Goal: Information Seeking & Learning: Learn about a topic

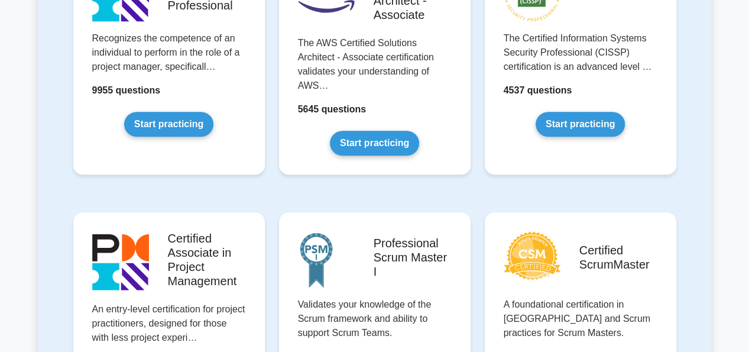
scroll to position [309, 0]
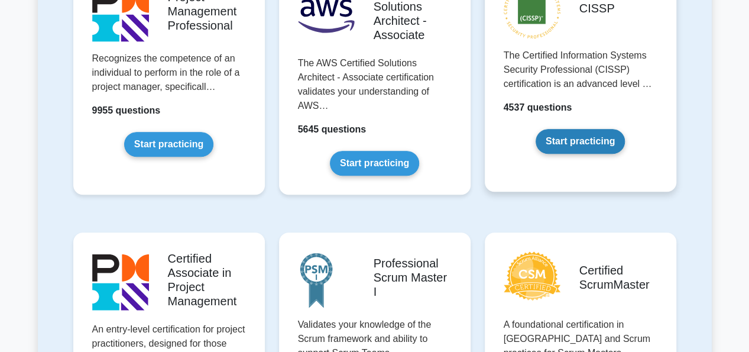
click at [535, 129] on link "Start practicing" at bounding box center [579, 141] width 89 height 25
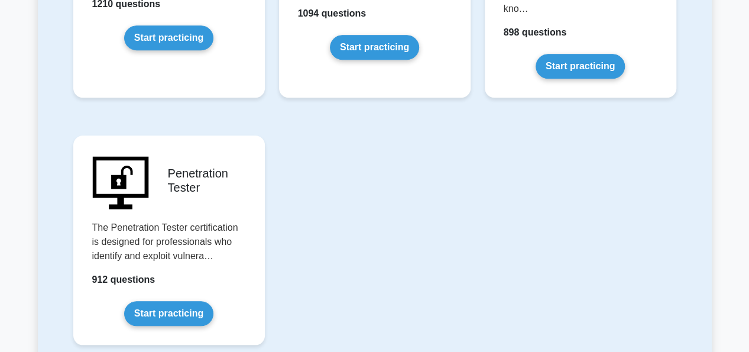
scroll to position [2731, 0]
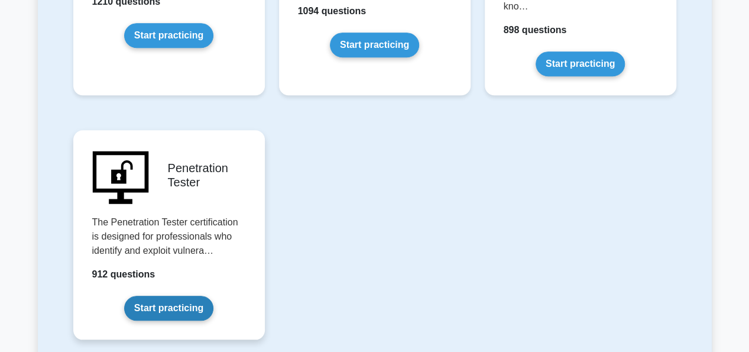
click at [169, 295] on link "Start practicing" at bounding box center [168, 307] width 89 height 25
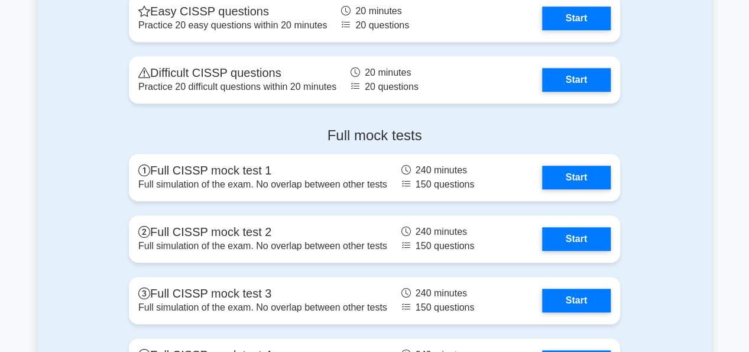
scroll to position [2674, 0]
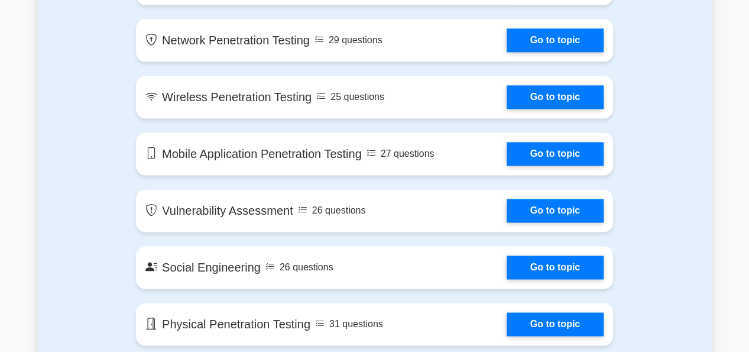
scroll to position [767, 0]
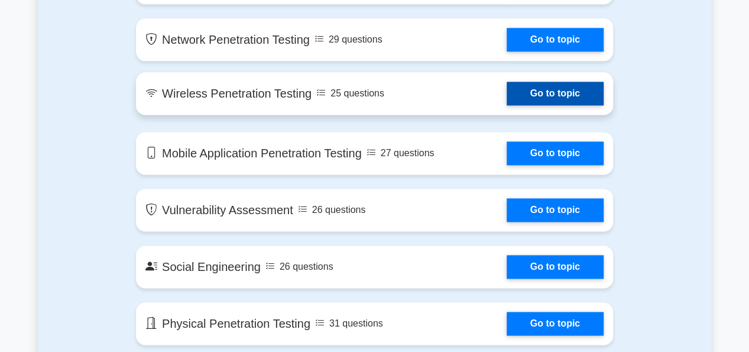
click at [574, 105] on link "Go to topic" at bounding box center [554, 94] width 97 height 24
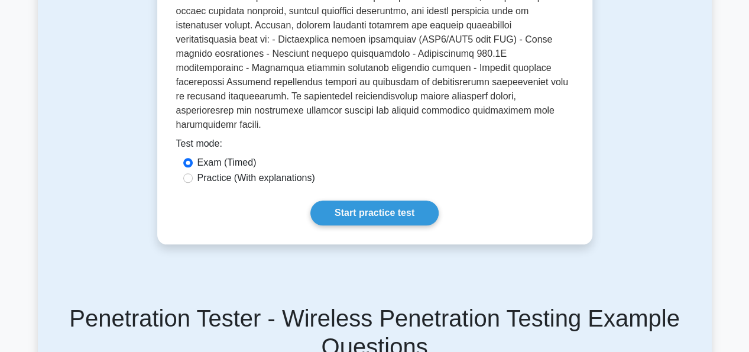
scroll to position [500, 0]
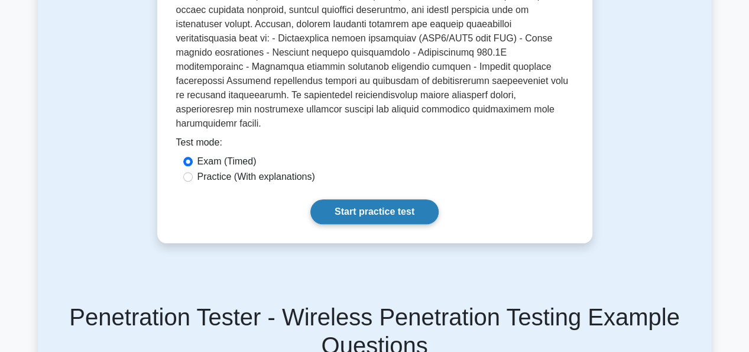
click at [362, 199] on link "Start practice test" at bounding box center [374, 211] width 128 height 25
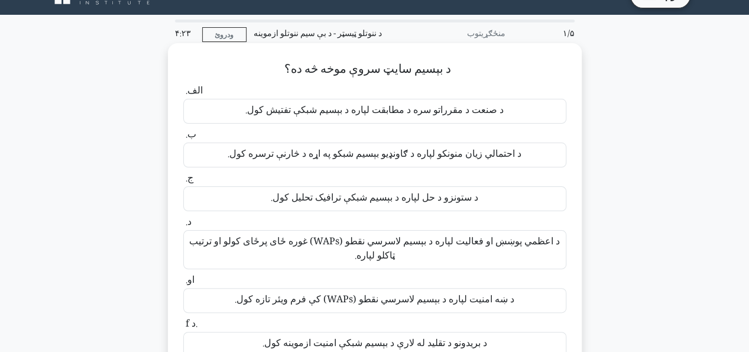
scroll to position [24, 0]
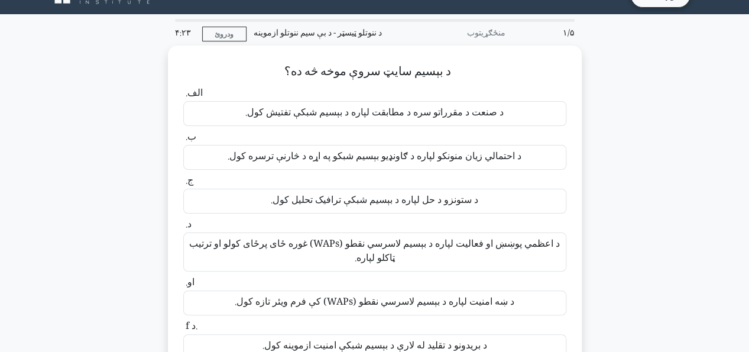
click at [683, 98] on div "د بېسیم سایټ سروې موخه څه ده؟ .spinner_0XTQ{transform-origin:center;animation:s…" at bounding box center [375, 218] width 674 height 344
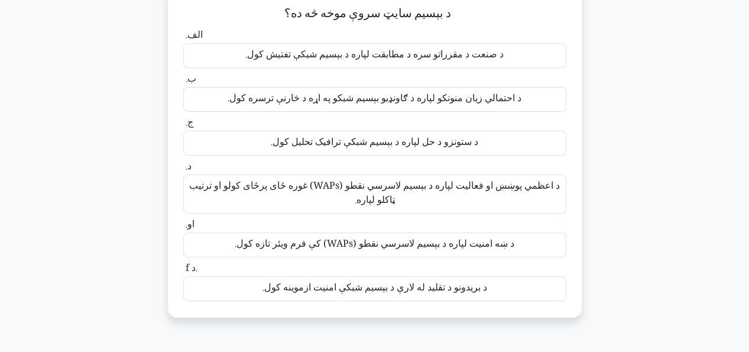
scroll to position [83, 0]
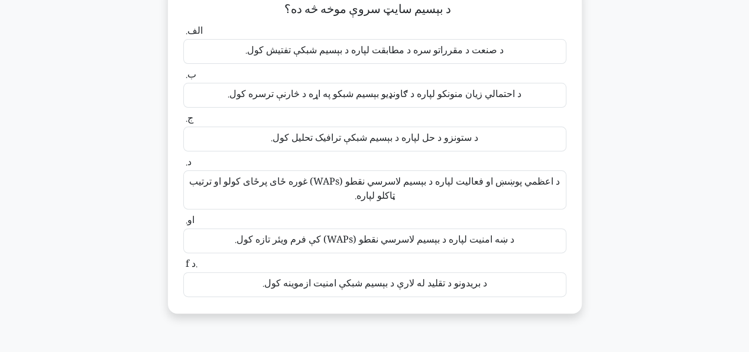
click at [296, 183] on font "د اعظمي پوښښ او فعالیت لپاره د بېسیم لاسرسي نقطو (WAPs) غوره ځای پرځای کولو او …" at bounding box center [374, 189] width 371 height 30
click at [183, 166] on input "د. د اعظمي پوښښ او فعالیت لپاره د بېسیم لاسرسي نقطو (WAPs) غوره ځای پرځای کولو …" at bounding box center [183, 162] width 0 height 8
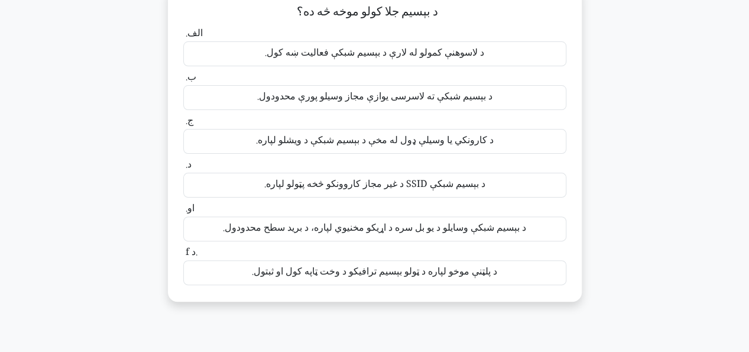
scroll to position [82, 0]
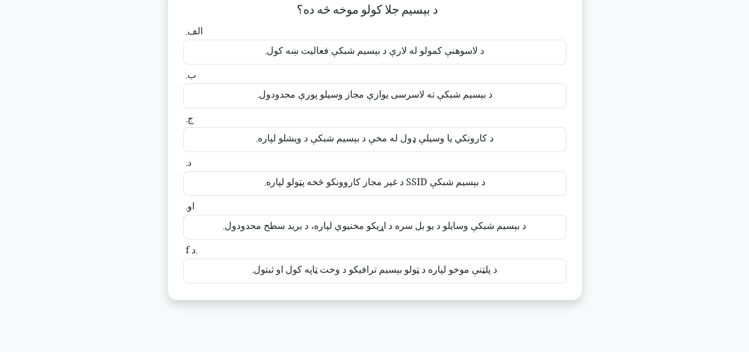
click at [438, 220] on font "د بېسیم شبکې وسایلو د یو بل سره د اړیکو مخنیوي لپاره، د برید سطح محدودول." at bounding box center [374, 227] width 303 height 16
click at [183, 210] on input "او. د بېسیم شبکې وسایلو د یو بل سره د اړیکو مخنیوي لپاره، د برید سطح محدودول." at bounding box center [183, 207] width 0 height 8
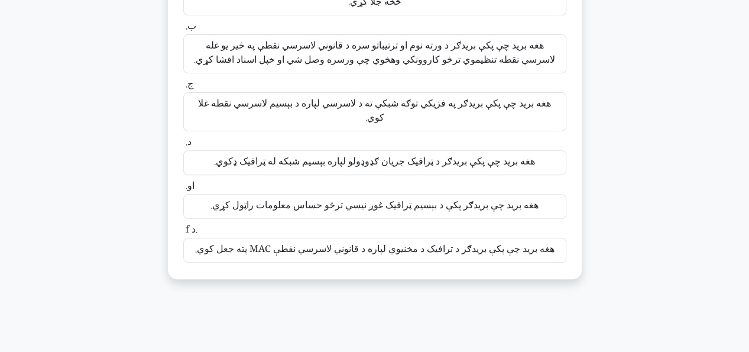
scroll to position [146, 0]
click at [391, 61] on font "هغه برید چې پکې بریدګر د ورته نوم او ترتیباتو سره د قانوني لاسرسي نقطې په څیر ی…" at bounding box center [374, 53] width 361 height 30
click at [183, 30] on input "ب. هغه برید چې پکې بریدګر د ورته نوم او ترتیباتو سره د قانوني لاسرسي نقطې په څی…" at bounding box center [183, 26] width 0 height 8
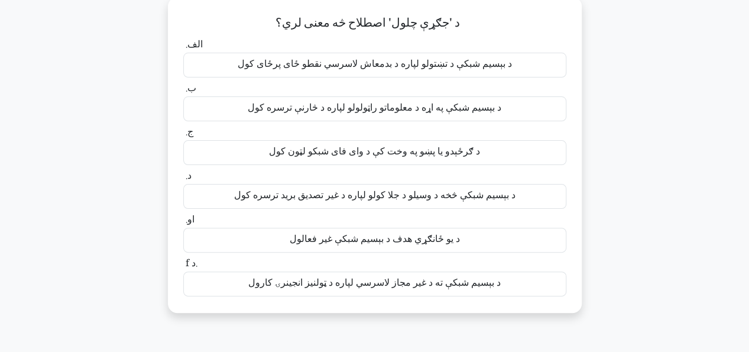
scroll to position [70, 0]
click at [285, 198] on font "د بېسیم شبکې څخه د وسیلو د جلا کولو لپاره د غیر تصدیق برید ترسره کول" at bounding box center [374, 195] width 281 height 16
click at [183, 178] on input "د. د بېسیم شبکې څخه د وسیلو د جلا کولو لپاره د غیر تصدیق برید ترسره کول" at bounding box center [183, 175] width 0 height 8
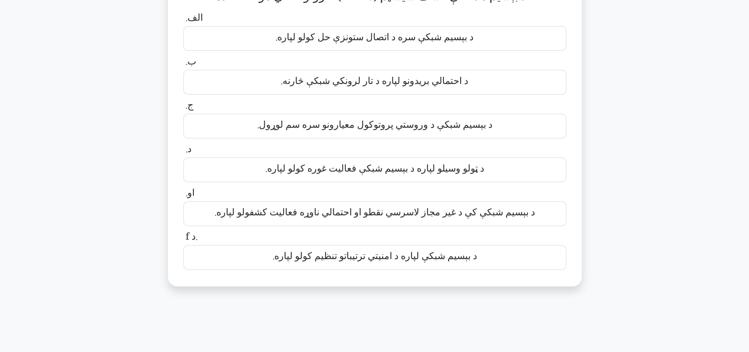
scroll to position [96, 0]
click at [359, 207] on font "د بېسیم شبکې کې د غیر مجاز لاسرسي نقطو او احتمالي ناوړه فعالیت کشفولو لپاره." at bounding box center [375, 212] width 320 height 16
click at [183, 196] on input "او. د بېسیم شبکې کې د غیر مجاز لاسرسي نقطو او احتمالي ناوړه فعالیت کشفولو لپاره." at bounding box center [183, 193] width 0 height 8
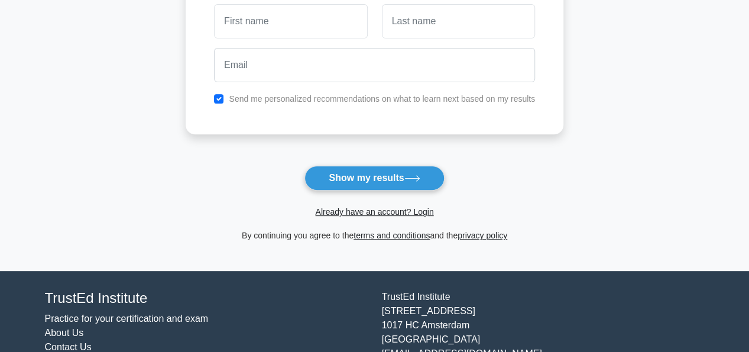
scroll to position [194, 0]
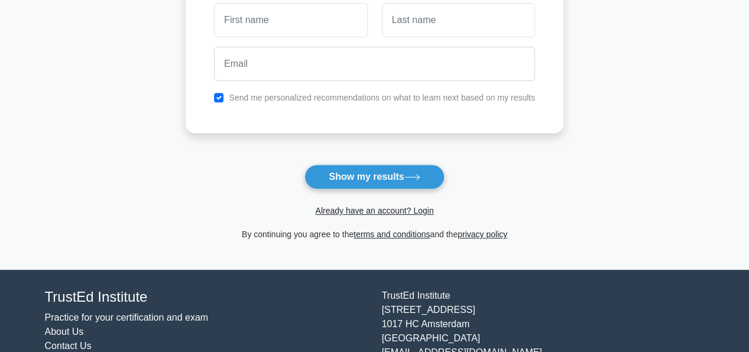
type input "ښ"
type input "Ab"
type input "Haidari"
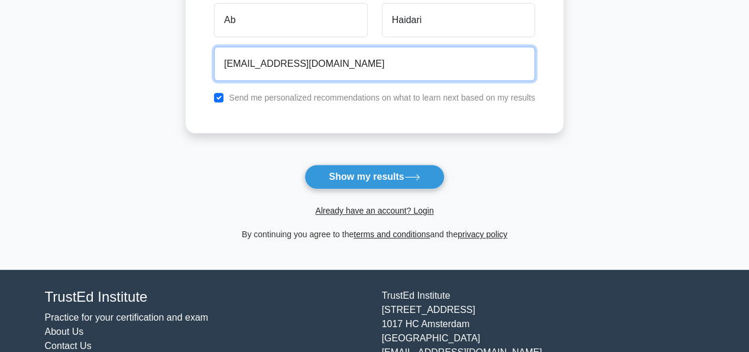
type input "ab.haidari12@gmail.com"
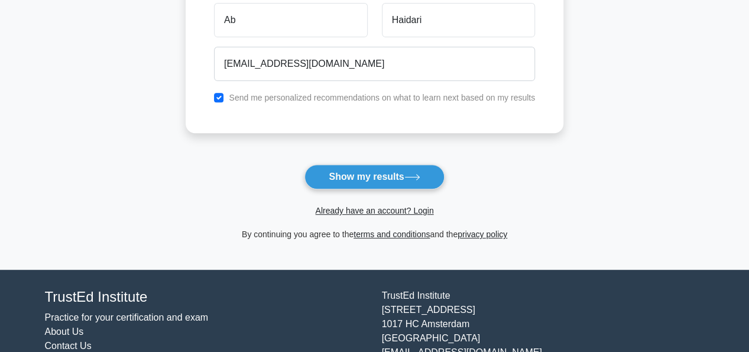
click at [330, 99] on label "Send me personalized recommendations on what to learn next based on my results" at bounding box center [382, 97] width 306 height 9
click at [220, 98] on input "checkbox" at bounding box center [218, 97] width 9 height 9
checkbox input "false"
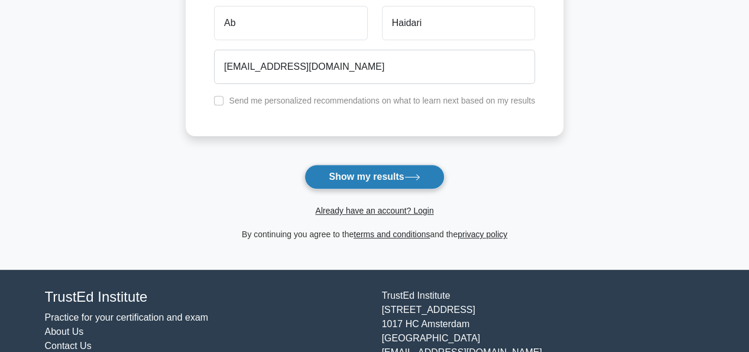
click at [361, 177] on button "Show my results" at bounding box center [373, 176] width 139 height 25
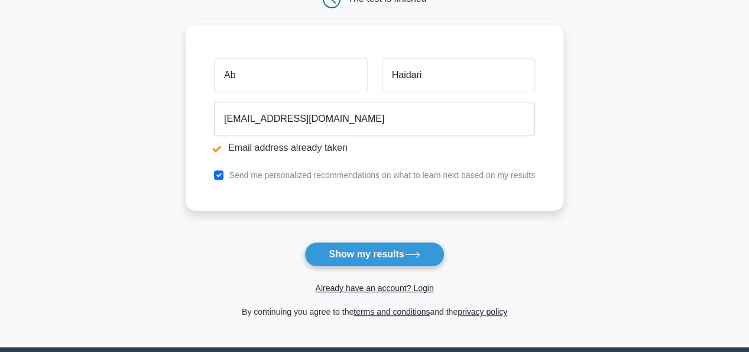
scroll to position [186, 0]
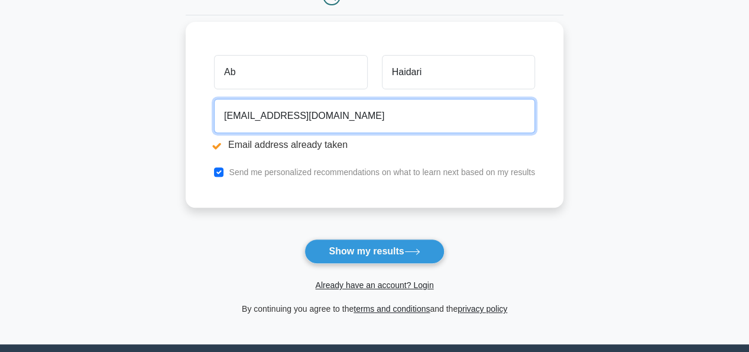
click at [369, 123] on input "ab.haidari12@gmail.com" at bounding box center [374, 116] width 321 height 34
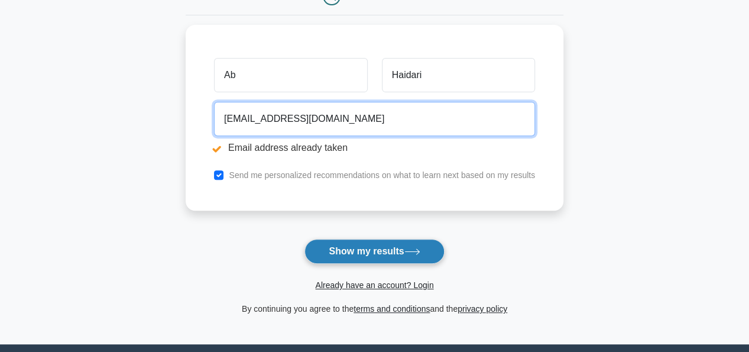
type input "ab.haidari01@gmail.com"
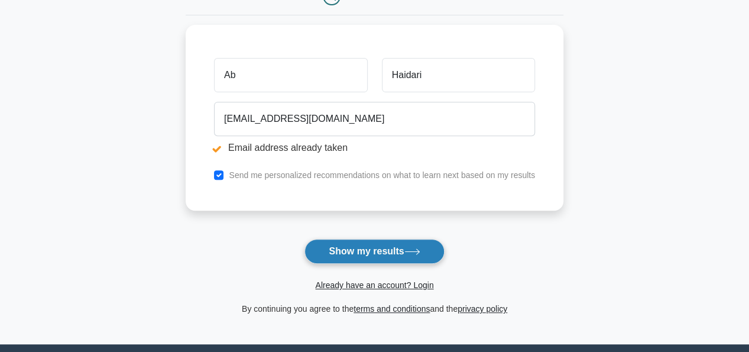
click at [364, 239] on button "Show my results" at bounding box center [373, 251] width 139 height 25
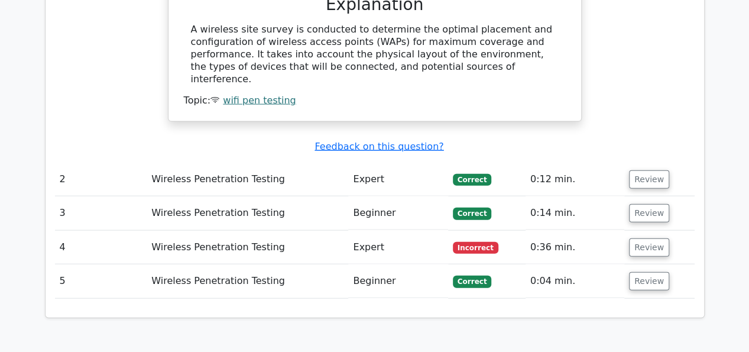
scroll to position [1249, 0]
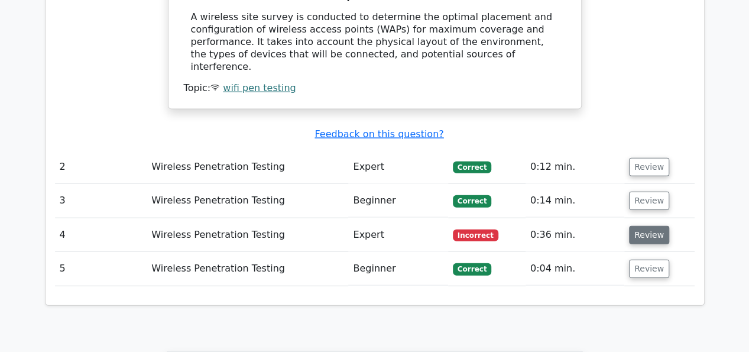
click at [654, 226] on button "Review" at bounding box center [649, 235] width 40 height 18
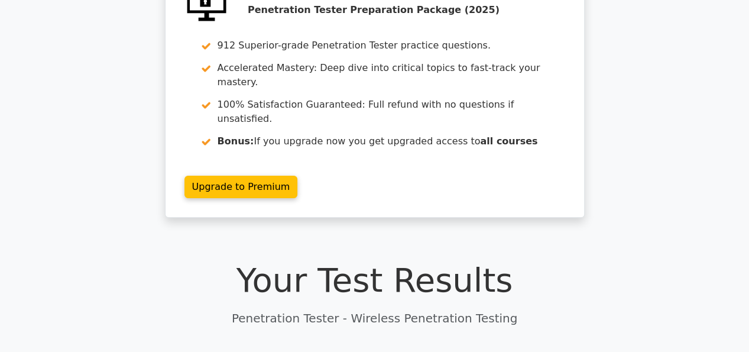
scroll to position [0, 0]
